Goal: Task Accomplishment & Management: Use online tool/utility

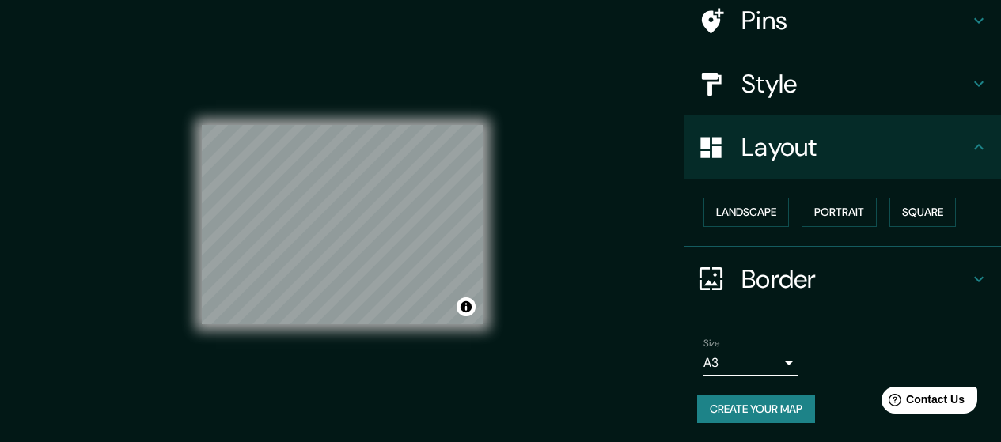
drag, startPoint x: 464, startPoint y: 309, endPoint x: 651, endPoint y: 284, distance: 189.1
click at [577, 245] on div "Mappin Location [GEOGRAPHIC_DATA], [GEOGRAPHIC_DATA], [GEOGRAPHIC_DATA] Pins St…" at bounding box center [500, 237] width 1001 height 474
click at [740, 411] on button "Create your map" at bounding box center [756, 409] width 118 height 29
click at [756, 405] on div "Create your map" at bounding box center [842, 409] width 291 height 29
click at [462, 308] on button "Toggle attribution" at bounding box center [465, 306] width 19 height 19
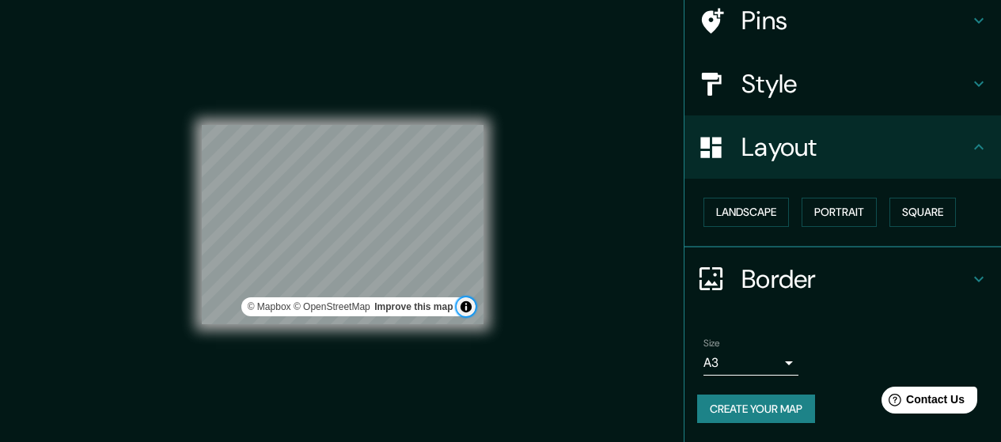
click at [464, 307] on button "Toggle attribution" at bounding box center [465, 306] width 19 height 19
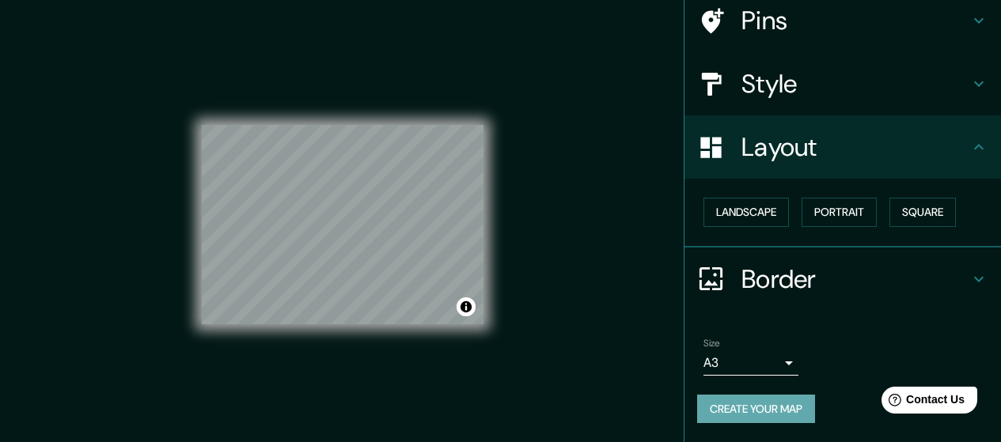
click at [778, 405] on button "Create your map" at bounding box center [756, 409] width 118 height 29
click at [778, 405] on div "Create your map" at bounding box center [842, 409] width 291 height 29
click at [777, 404] on div "Create your map" at bounding box center [842, 409] width 291 height 29
drag, startPoint x: 775, startPoint y: 403, endPoint x: 864, endPoint y: 362, distance: 98.1
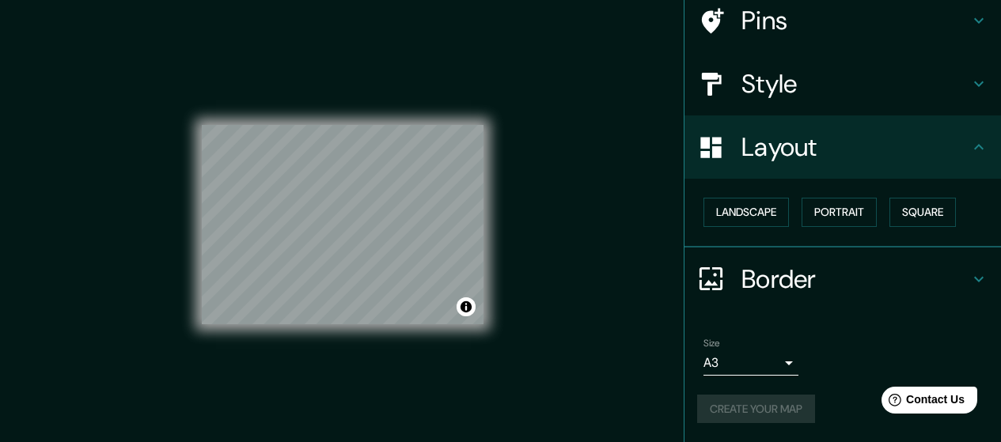
click at [864, 362] on div "Size A3 a4" at bounding box center [842, 356] width 291 height 51
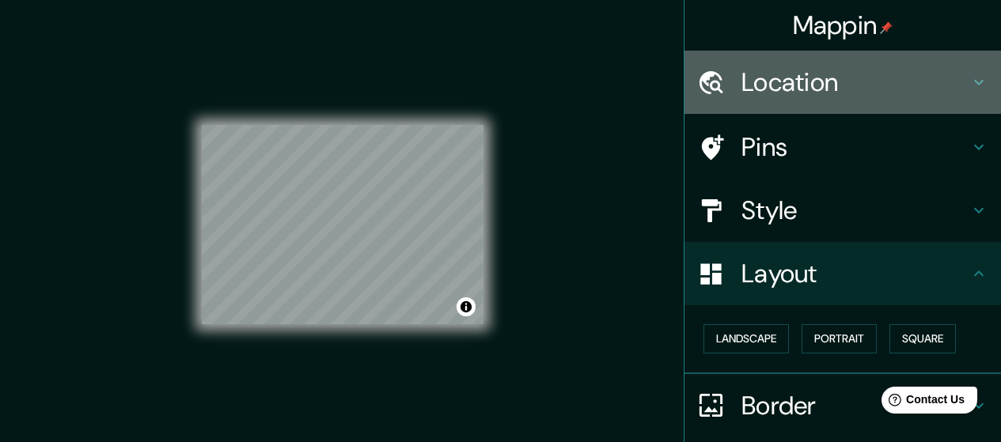
click at [895, 93] on h4 "Location" at bounding box center [855, 82] width 228 height 32
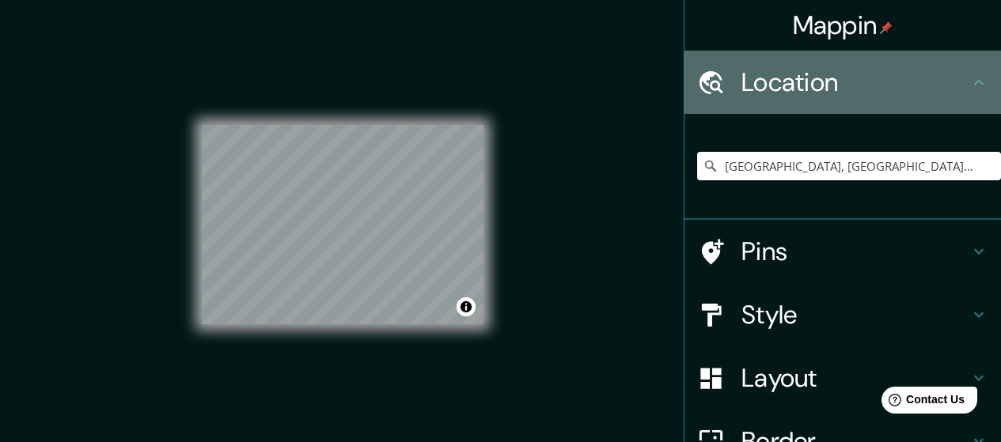
click at [919, 92] on h4 "Location" at bounding box center [855, 82] width 228 height 32
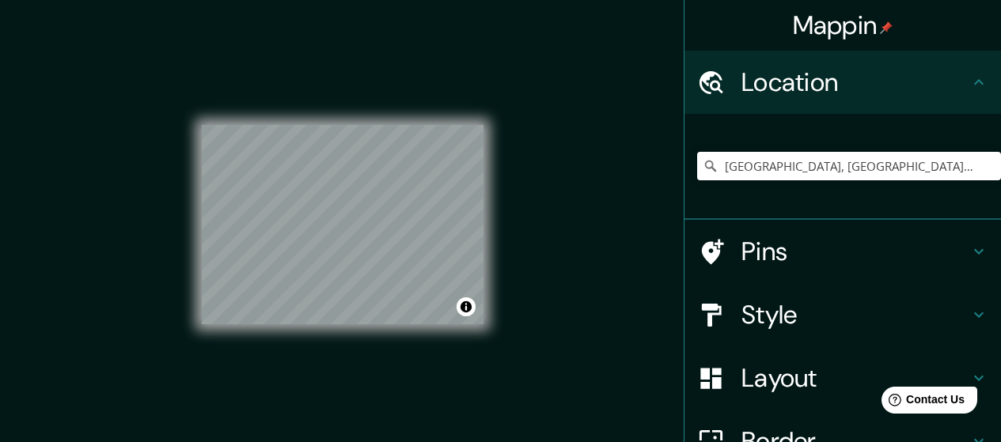
click at [902, 248] on h4 "Pins" at bounding box center [855, 252] width 228 height 32
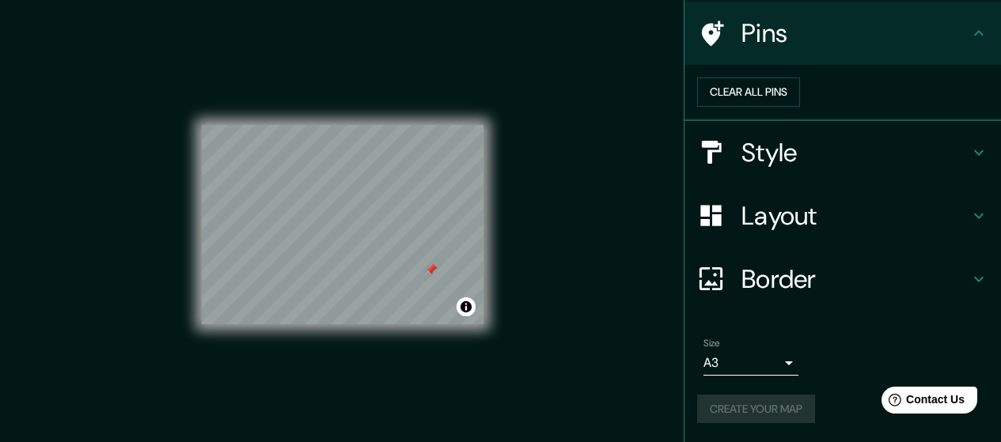
scroll to position [32, 0]
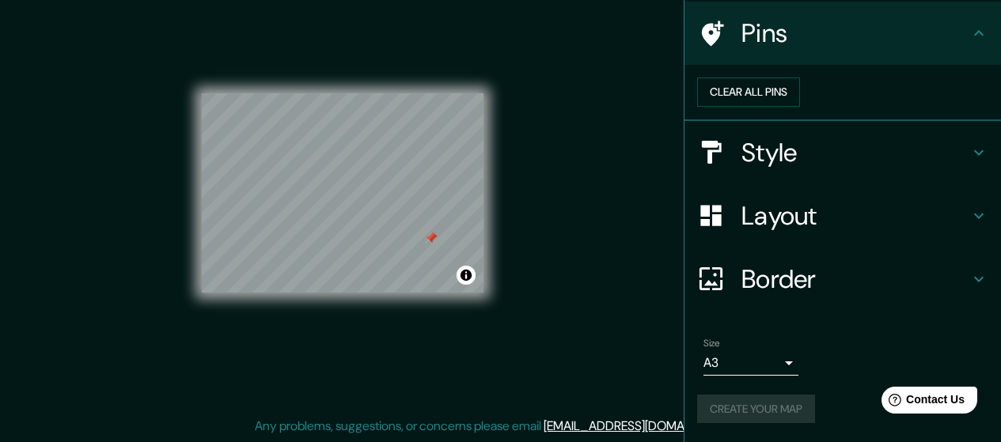
click at [737, 421] on div "Create your map" at bounding box center [842, 409] width 291 height 29
click at [547, 275] on div "Mappin Location [GEOGRAPHIC_DATA], [GEOGRAPHIC_DATA], [GEOGRAPHIC_DATA] Pins Cl…" at bounding box center [500, 205] width 1001 height 474
click at [761, 408] on button "Create your map" at bounding box center [756, 409] width 118 height 29
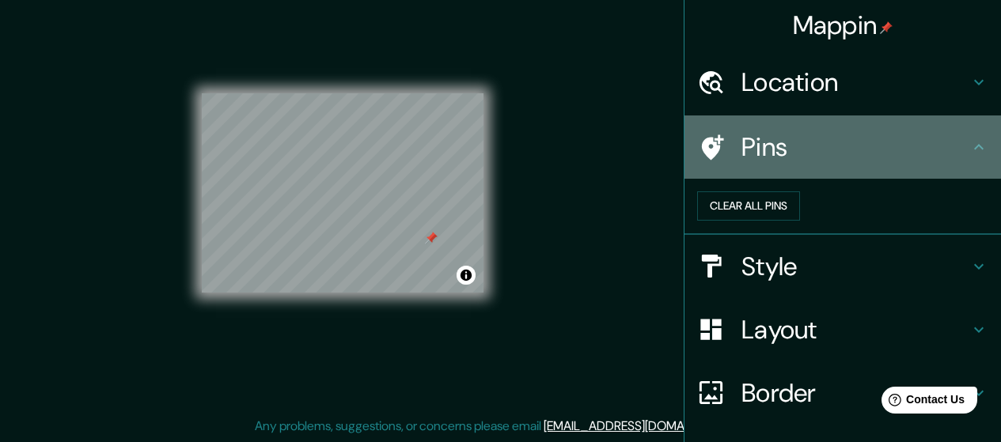
click at [920, 154] on h4 "Pins" at bounding box center [855, 147] width 228 height 32
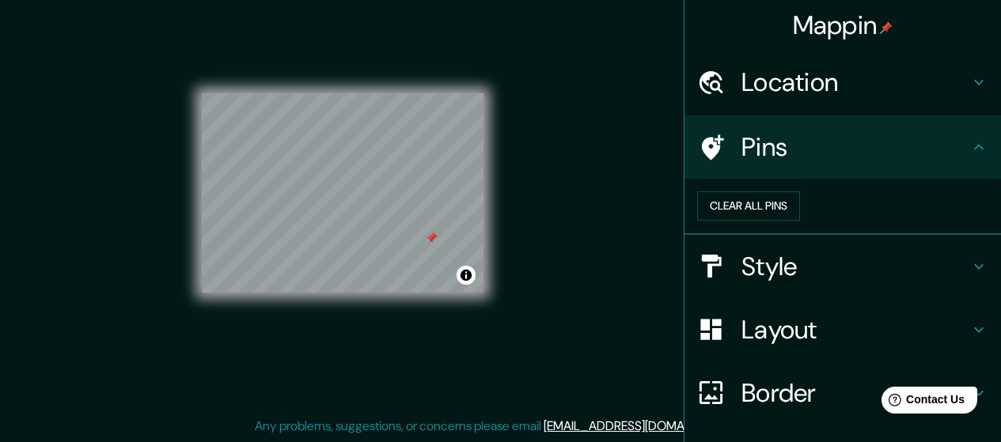
click at [919, 282] on h4 "Style" at bounding box center [855, 267] width 228 height 32
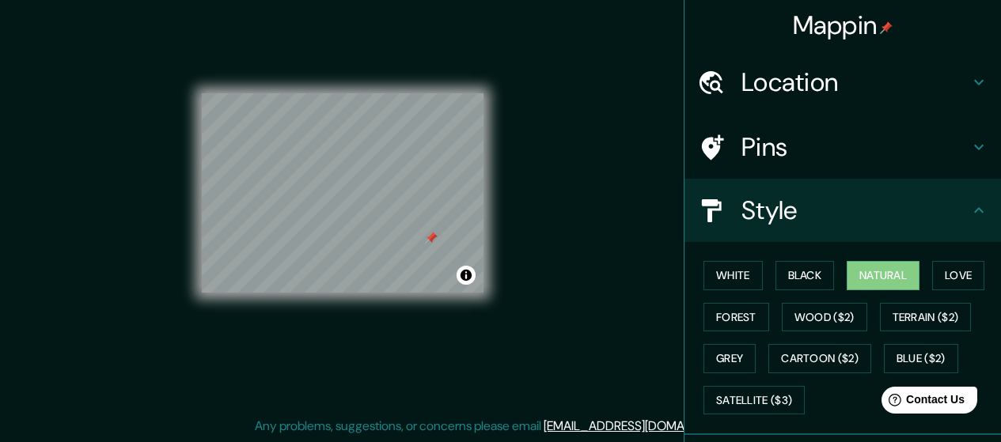
click at [918, 214] on h4 "Style" at bounding box center [855, 211] width 228 height 32
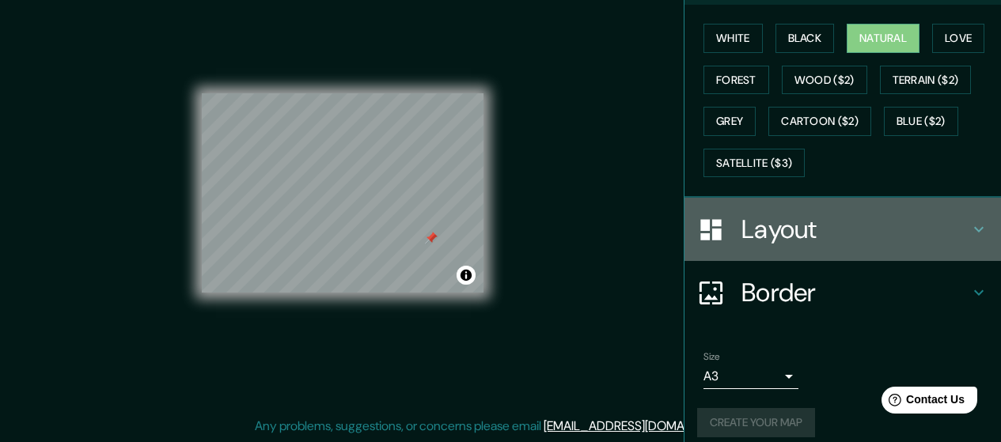
click at [887, 237] on h4 "Layout" at bounding box center [855, 230] width 228 height 32
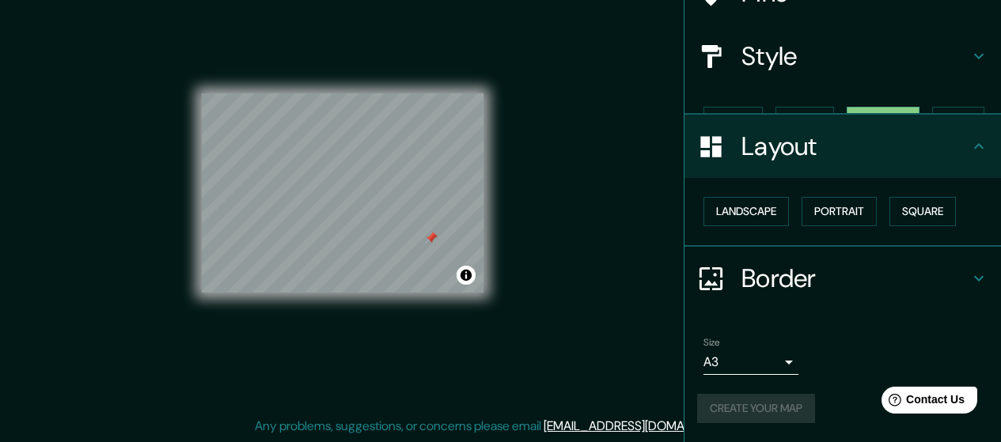
scroll to position [127, 0]
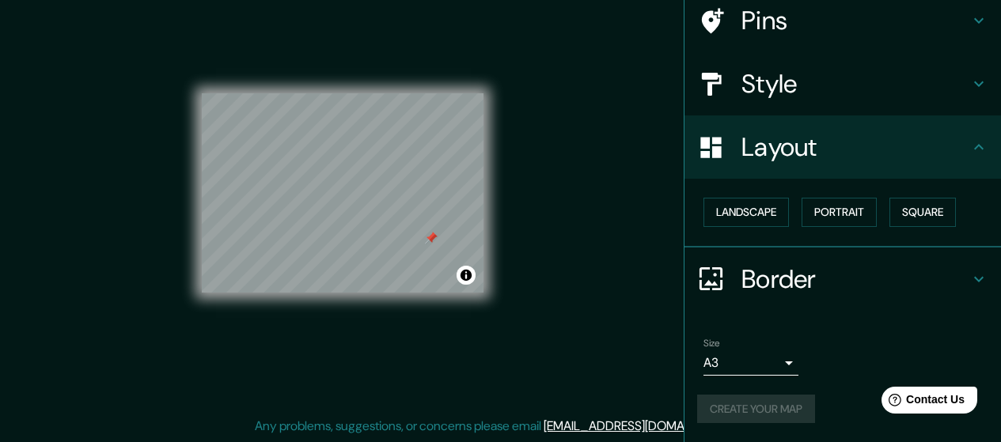
click at [930, 294] on h4 "Border" at bounding box center [855, 279] width 228 height 32
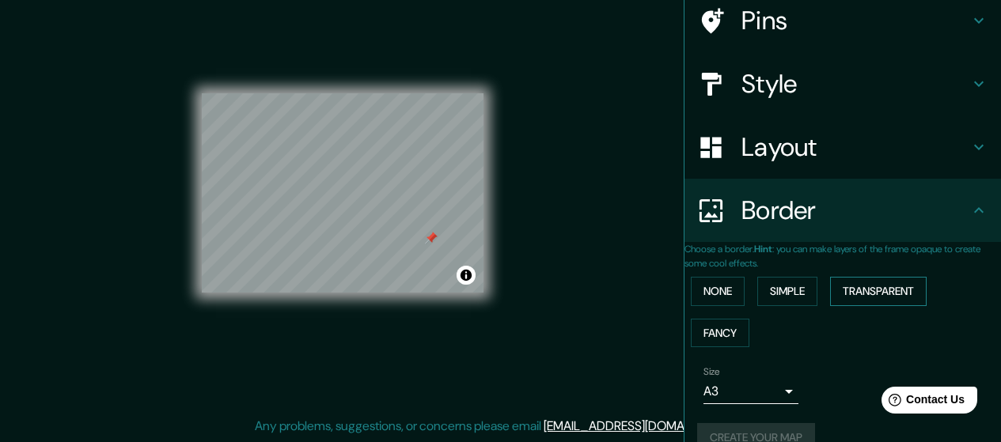
scroll to position [170, 0]
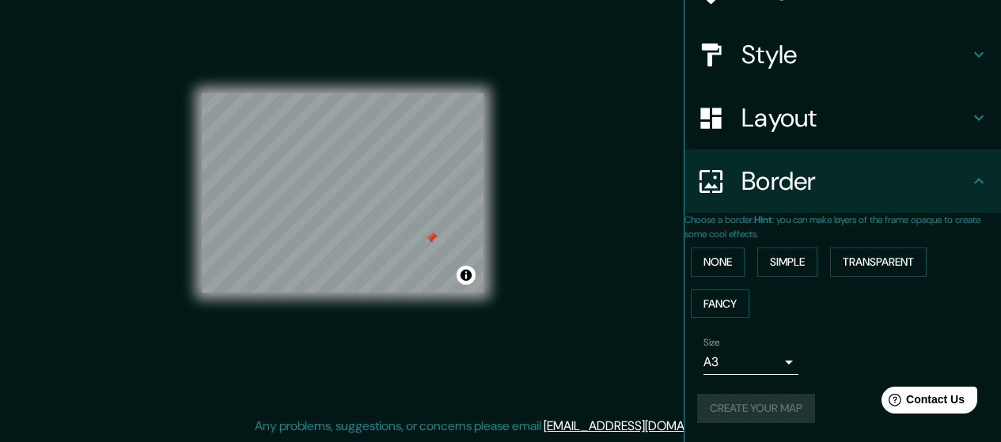
click at [954, 172] on h4 "Border" at bounding box center [855, 181] width 228 height 32
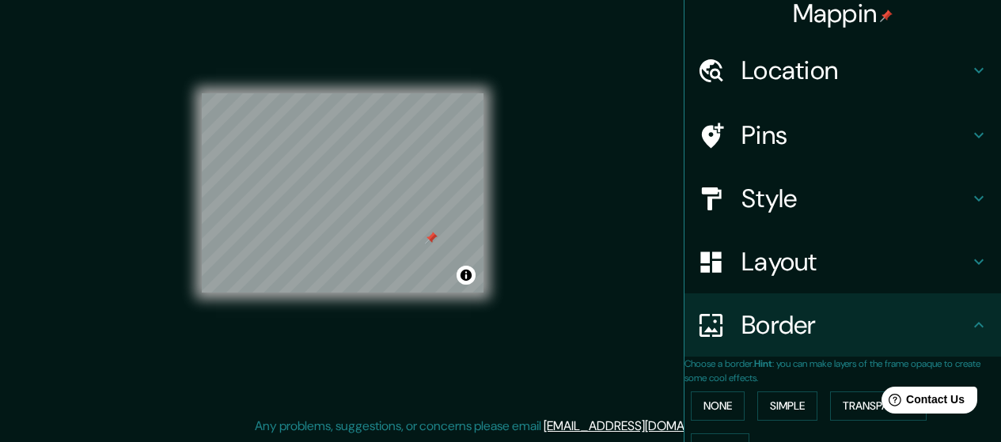
scroll to position [0, 0]
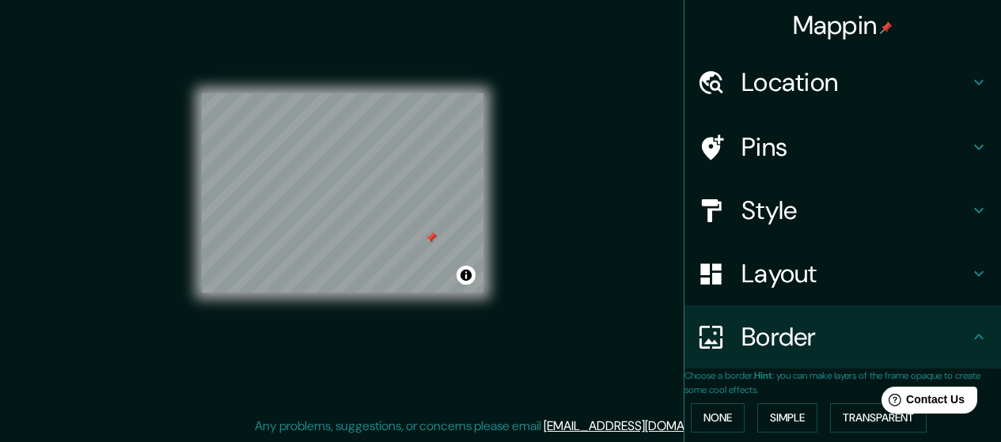
click at [628, 157] on div "Mappin Location [GEOGRAPHIC_DATA], [GEOGRAPHIC_DATA], [GEOGRAPHIC_DATA] Pins St…" at bounding box center [500, 205] width 1001 height 474
click at [569, 303] on div "Mappin Location [GEOGRAPHIC_DATA], [GEOGRAPHIC_DATA], [GEOGRAPHIC_DATA] Pins St…" at bounding box center [500, 205] width 1001 height 474
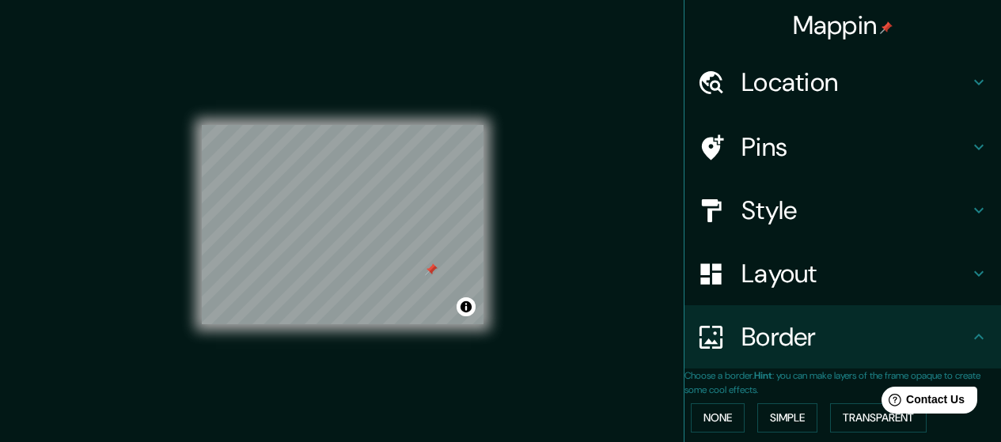
drag, startPoint x: 489, startPoint y: 201, endPoint x: 494, endPoint y: 312, distance: 111.7
click at [494, 312] on div "© Mapbox © OpenStreetMap Improve this map" at bounding box center [342, 224] width 332 height 449
